Goal: Transaction & Acquisition: Purchase product/service

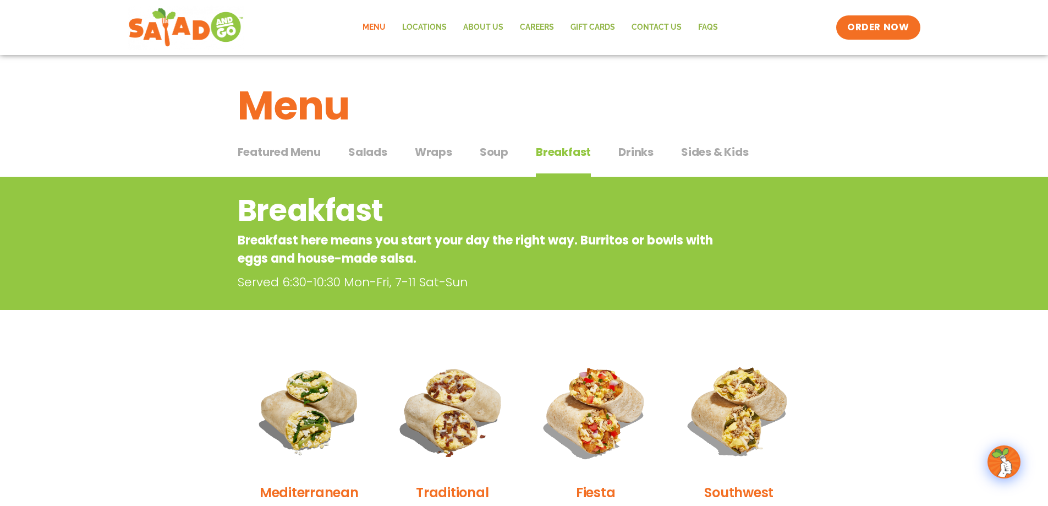
click at [266, 151] on span "Featured Menu" at bounding box center [279, 152] width 83 height 17
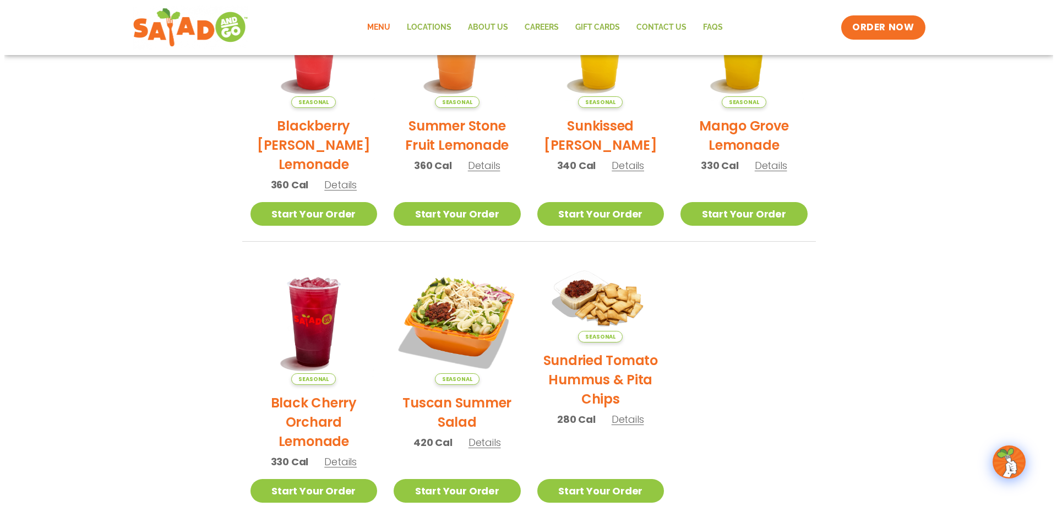
scroll to position [385, 0]
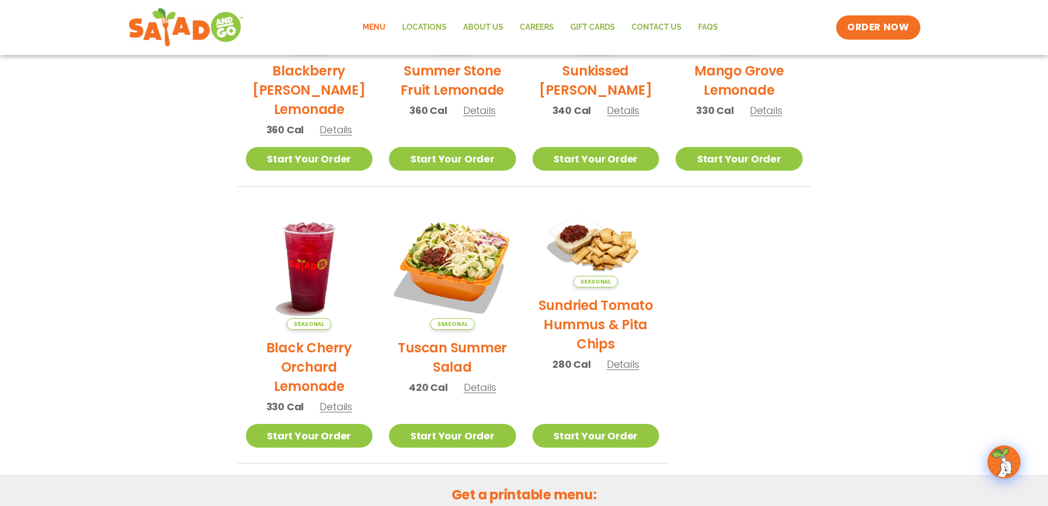
click at [620, 370] on span "Details" at bounding box center [623, 364] width 32 height 14
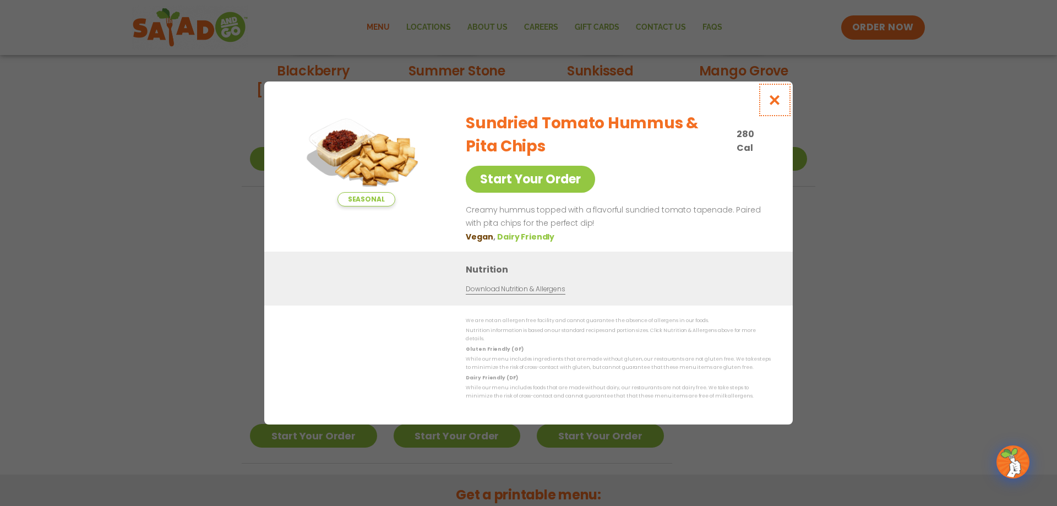
click at [782, 102] on button "Close modal" at bounding box center [775, 99] width 36 height 37
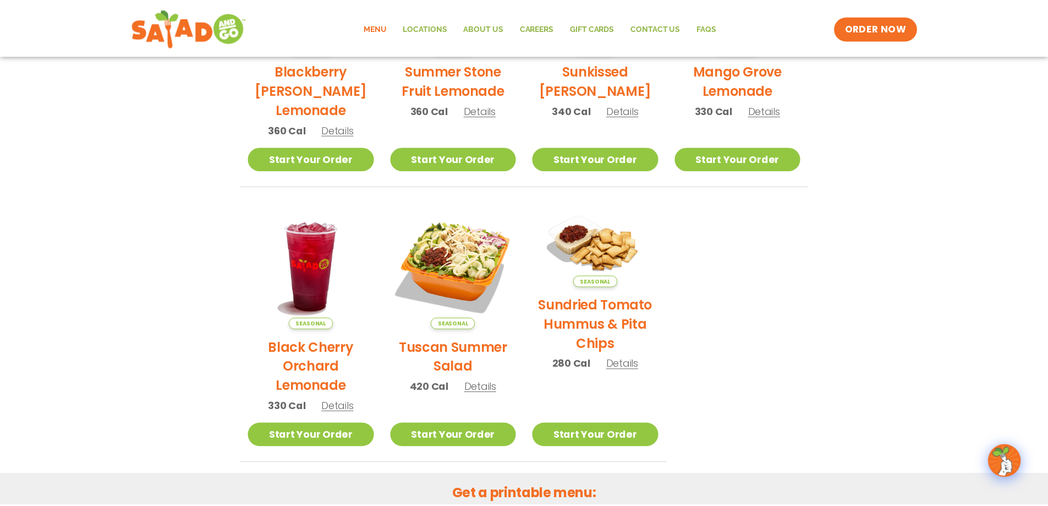
scroll to position [346, 0]
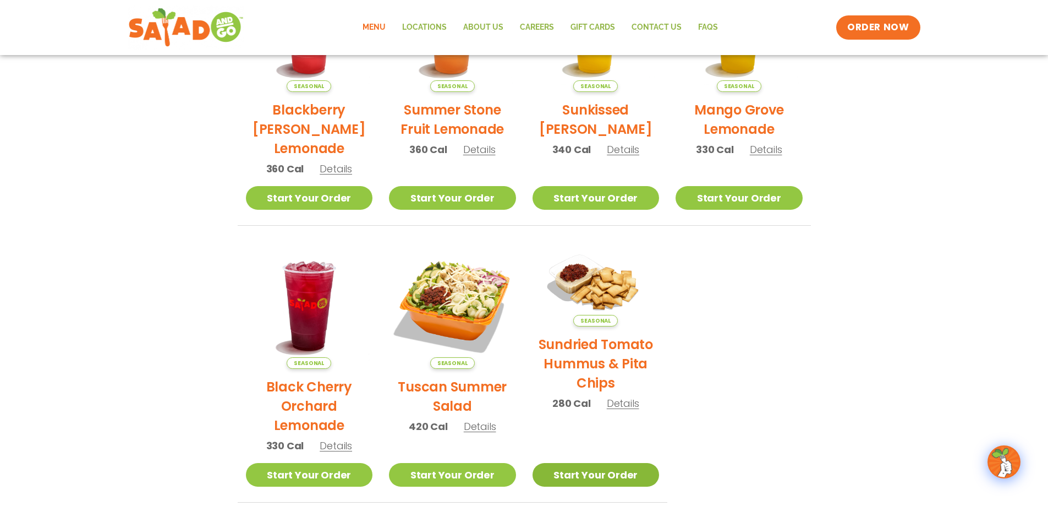
click at [607, 480] on link "Start Your Order" at bounding box center [596, 475] width 127 height 24
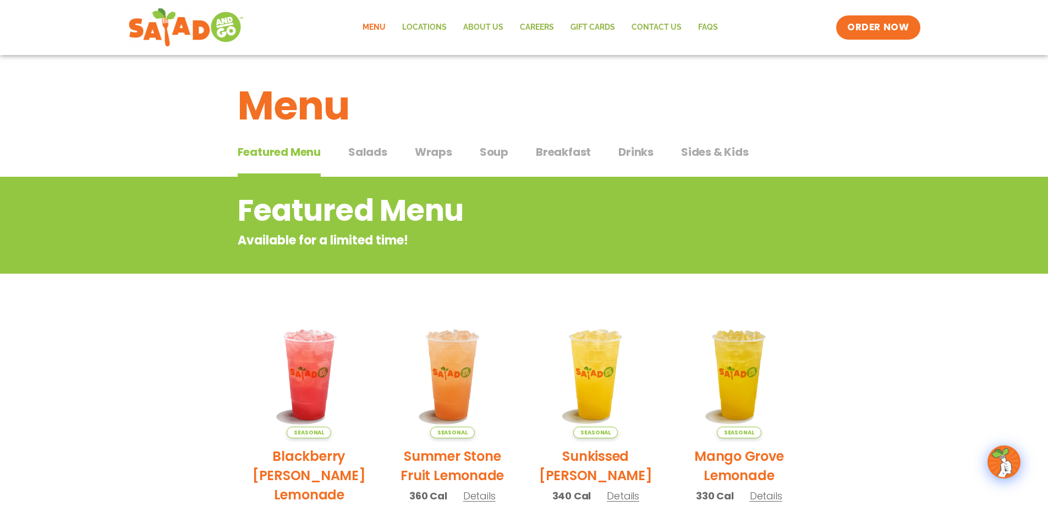
click at [566, 154] on span "Breakfast" at bounding box center [563, 152] width 55 height 17
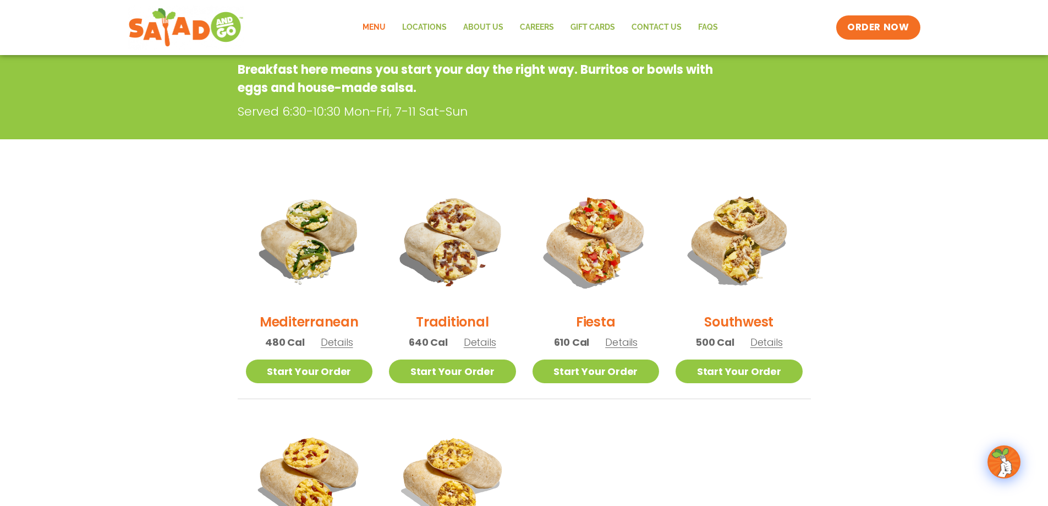
scroll to position [181, 0]
